Goal: Task Accomplishment & Management: Manage account settings

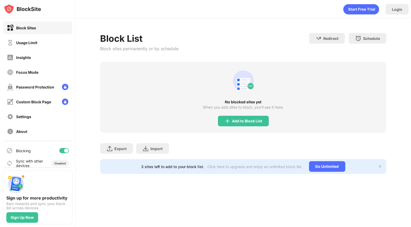
click at [40, 49] on div "Block Sites Usage Limit Insights Focus Mode Password Protection Custom Block Pa…" at bounding box center [37, 79] width 75 height 123
click at [45, 47] on div "Usage Limit" at bounding box center [37, 42] width 69 height 13
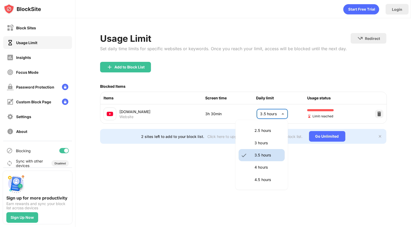
click at [280, 121] on body "Block Sites Usage Limit Insights Focus Mode Password Protection Custom Block Pa…" at bounding box center [205, 113] width 411 height 227
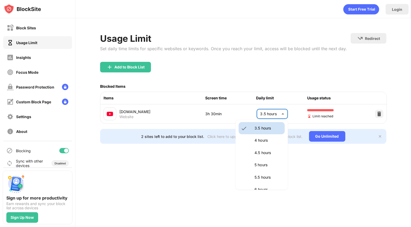
scroll to position [212, 0]
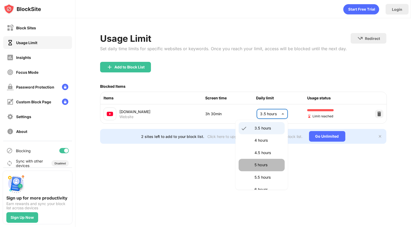
click at [264, 162] on p "5 hours" at bounding box center [267, 165] width 27 height 6
type input "***"
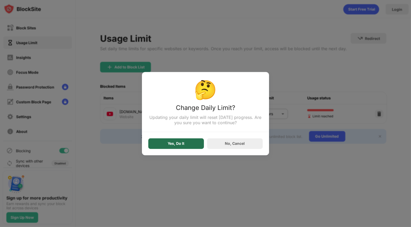
click at [188, 144] on div "Yes, Do It" at bounding box center [176, 143] width 56 height 11
